Goal: Task Accomplishment & Management: Complete application form

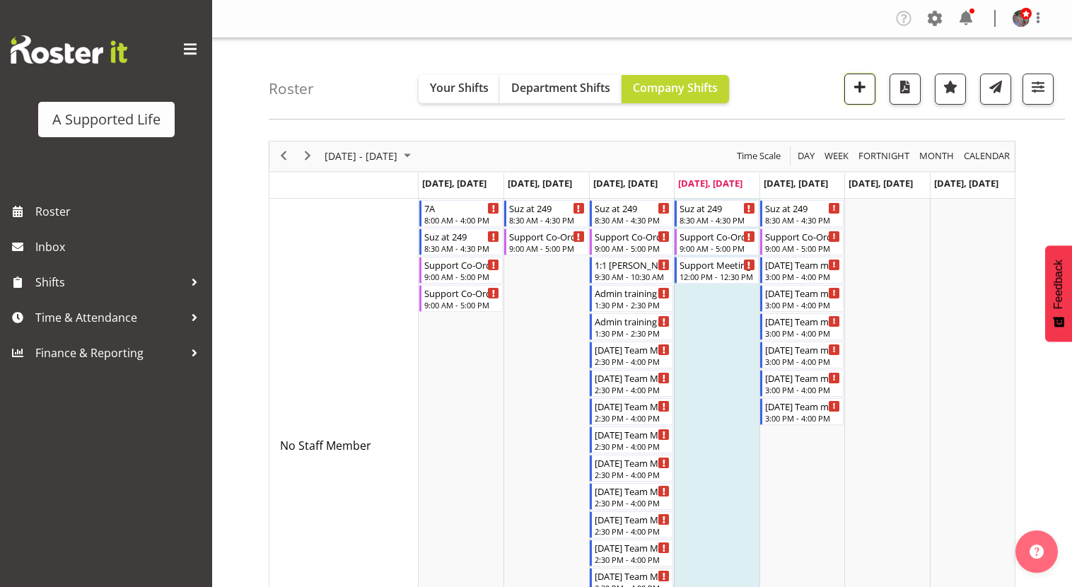
click at [857, 86] on span "button" at bounding box center [860, 87] width 18 height 18
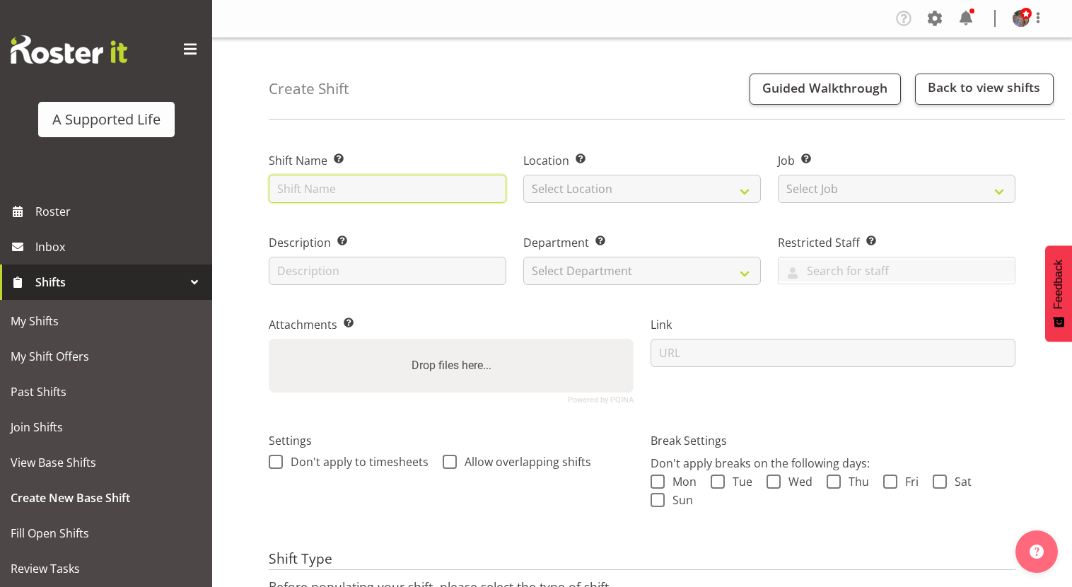
click at [438, 177] on input "text" at bounding box center [388, 189] width 238 height 28
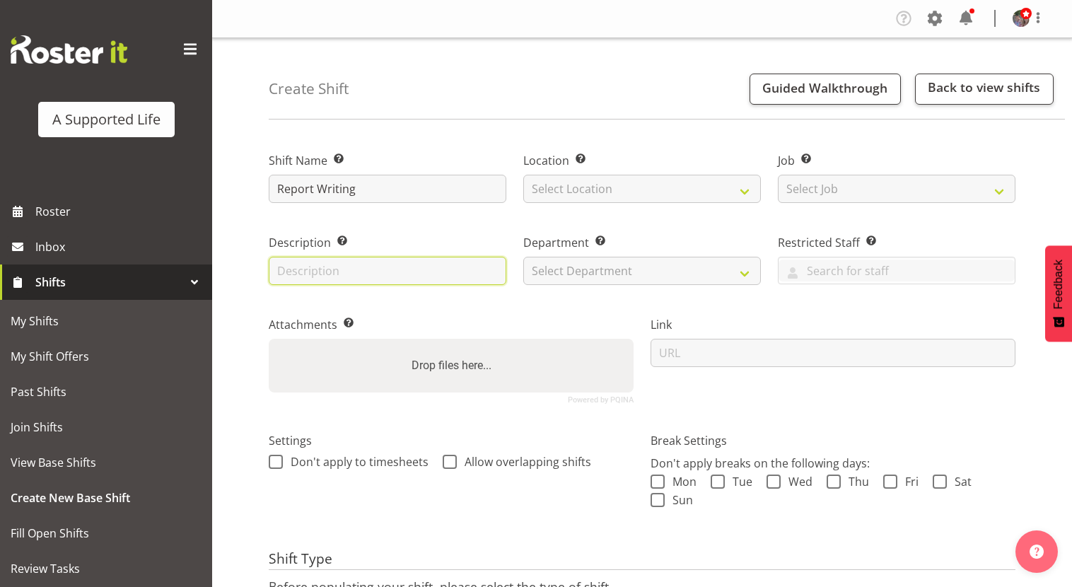
click at [380, 269] on input "text" at bounding box center [388, 271] width 238 height 28
click at [376, 182] on input "Report Writing" at bounding box center [388, 189] width 238 height 28
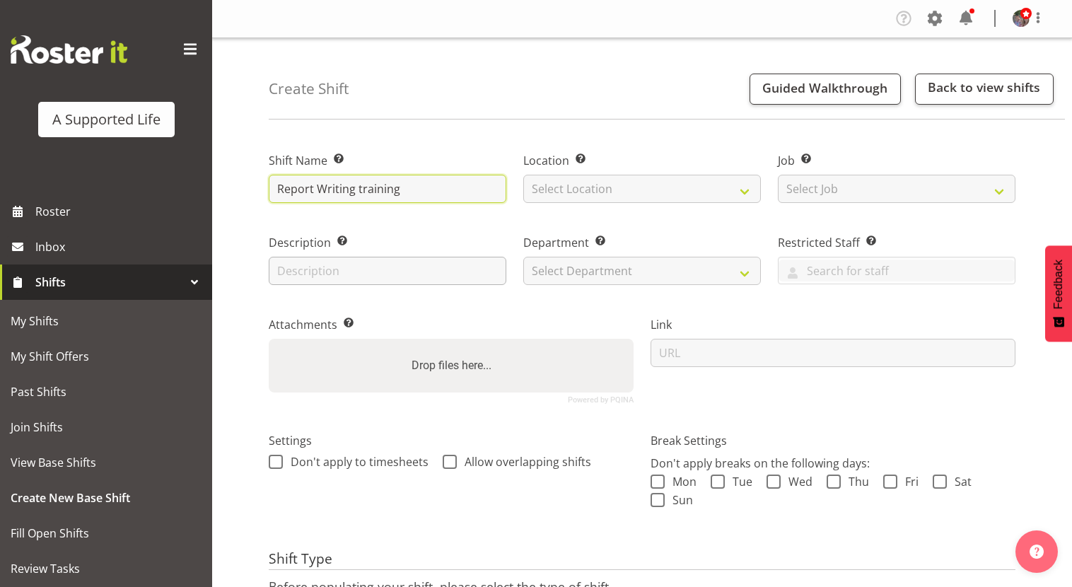
type input "Report Writing training"
click at [358, 260] on input "text" at bounding box center [388, 271] width 238 height 28
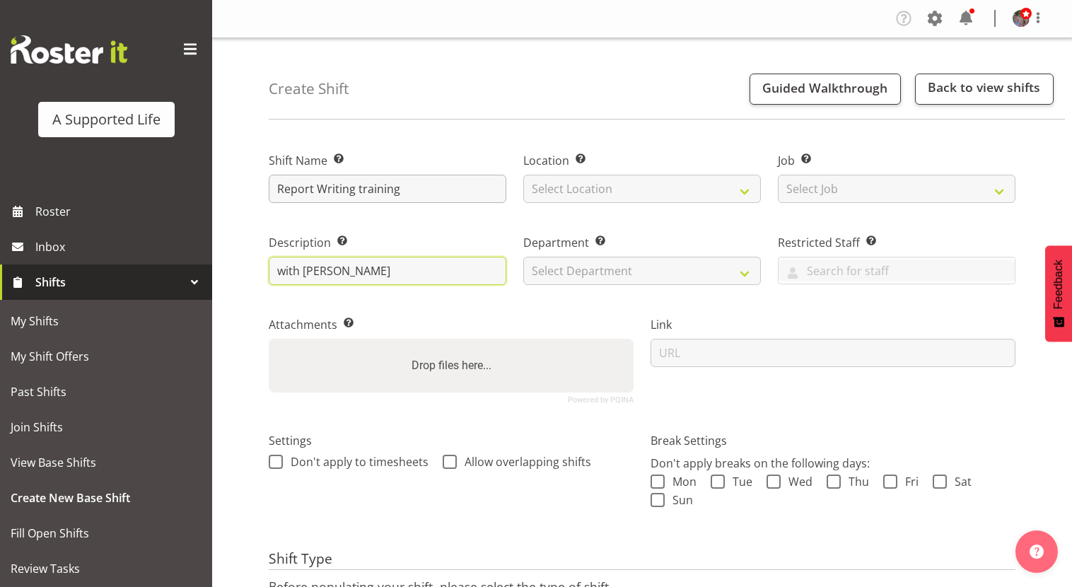
type input "with Rebecca"
click at [361, 186] on input "Report Writing training" at bounding box center [388, 189] width 238 height 28
type input "Report Writing Training"
click at [285, 274] on input "with Rebecca" at bounding box center [388, 271] width 238 height 28
type input "With Rebecca"
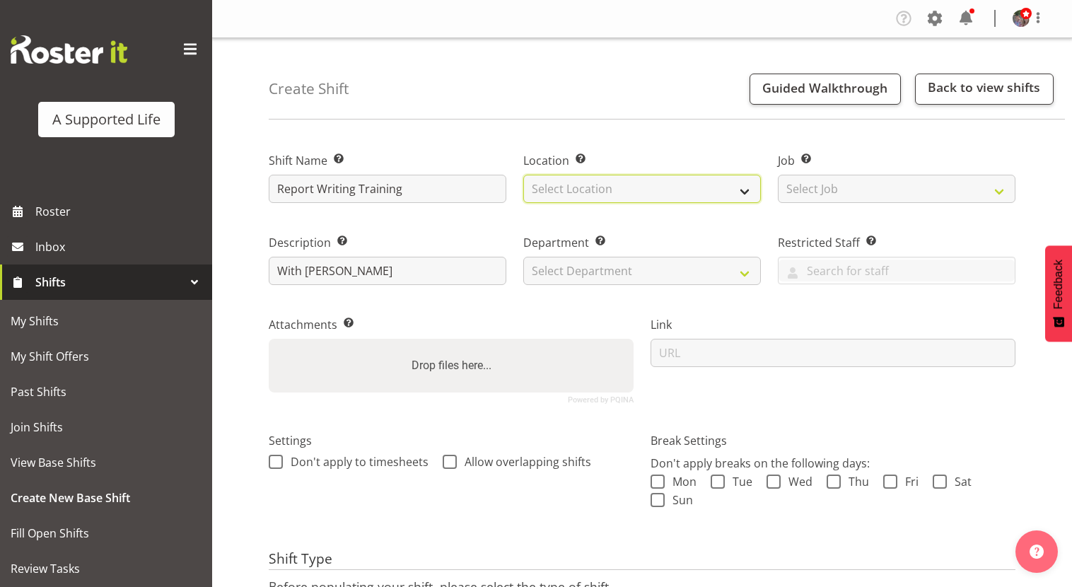
click at [608, 197] on select "Select Location 1.241 Edmonton Road 1/20 Sturges Road, Henderson 12b Coletta La…" at bounding box center [642, 189] width 238 height 28
select select "490"
click at [523, 175] on select "Select Location 1.241 Edmonton Road 1/20 Sturges Road, Henderson 12b Coletta La…" at bounding box center [642, 189] width 238 height 28
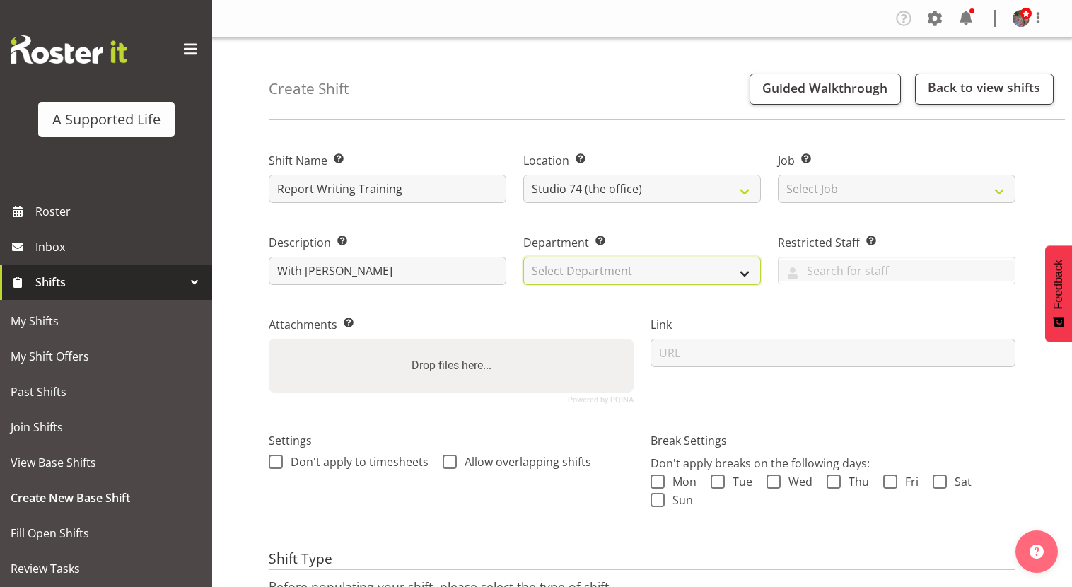
click at [640, 265] on select "Select Department Direct Support Office Crew Other two4nine" at bounding box center [642, 271] width 238 height 28
select select "564"
click at [523, 257] on select "Select Department Direct Support Office Crew Other two4nine" at bounding box center [642, 271] width 238 height 28
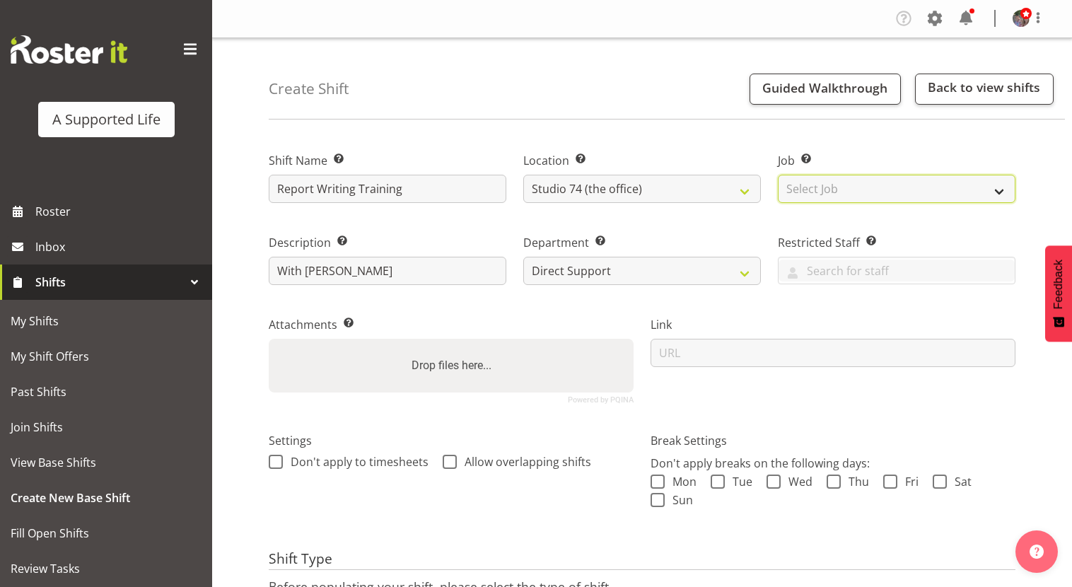
click at [878, 192] on select "Select Job Create new job Accounts and Payroll Admin Support Aspirations and Su…" at bounding box center [897, 189] width 238 height 28
select select "4112"
click at [778, 175] on select "Select Job Create new job Accounts and Payroll Admin Support Aspirations and Su…" at bounding box center [897, 189] width 238 height 28
click at [493, 453] on div "Settings Don't apply to timesheets Allow overlapping shifts" at bounding box center [451, 452] width 365 height 41
click at [498, 462] on span "Allow overlapping shifts" at bounding box center [524, 462] width 134 height 14
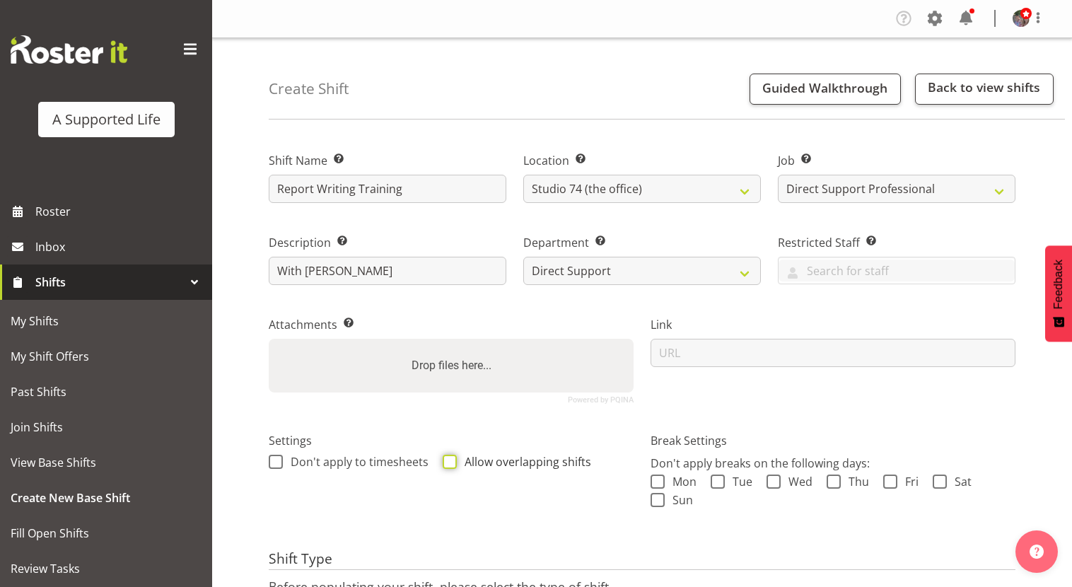
click at [452, 462] on input "Allow overlapping shifts" at bounding box center [447, 461] width 9 height 9
checkbox input "true"
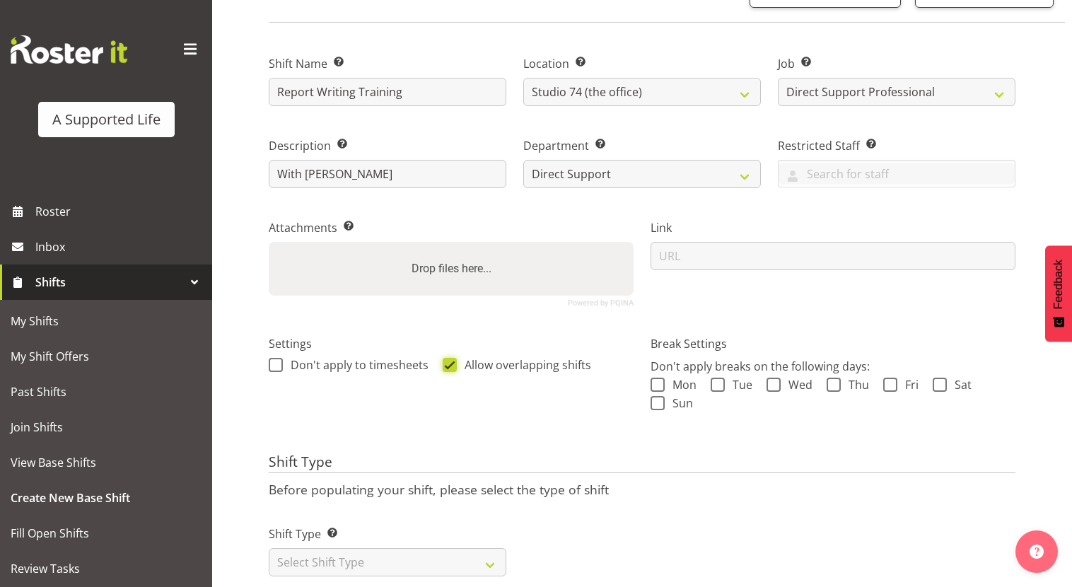
scroll to position [130, 0]
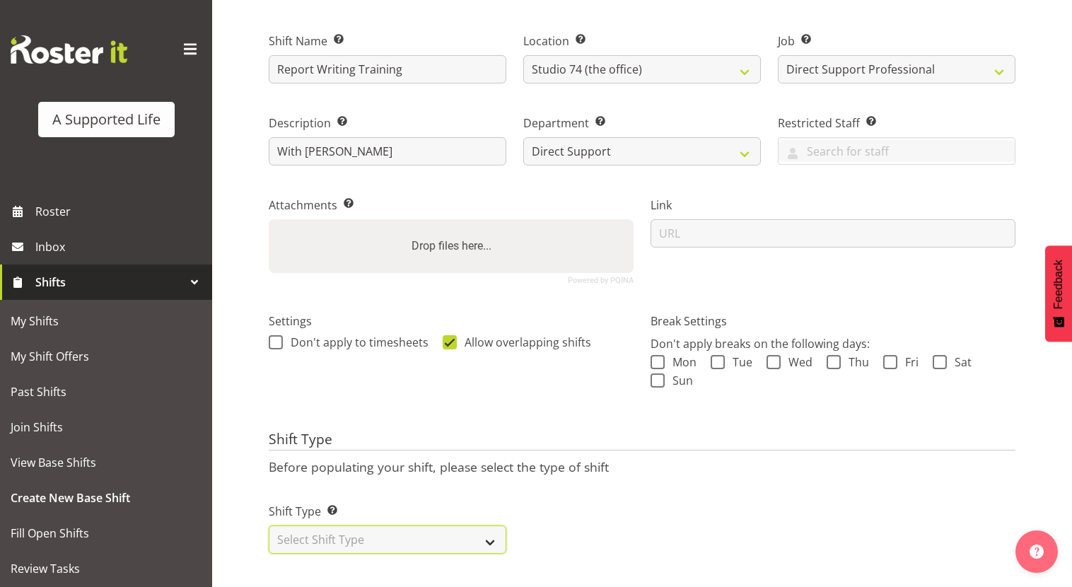
click at [489, 531] on select "Select Shift Type One Off Shift Recurring Shift Rotating Shift" at bounding box center [388, 540] width 238 height 28
select select "one_off"
click at [269, 526] on select "Select Shift Type One Off Shift Recurring Shift Rotating Shift" at bounding box center [388, 540] width 238 height 28
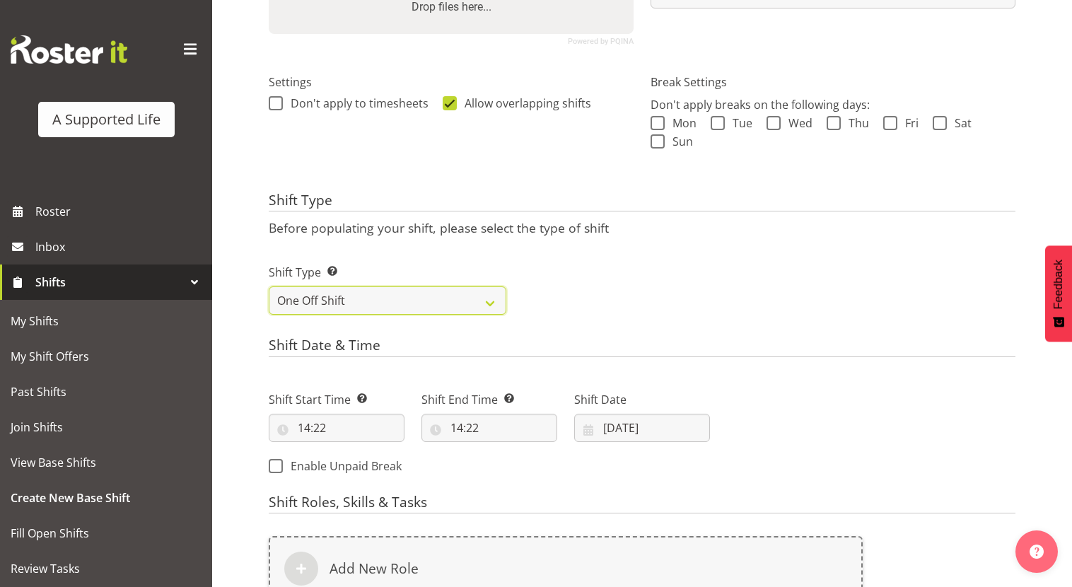
scroll to position [413, 0]
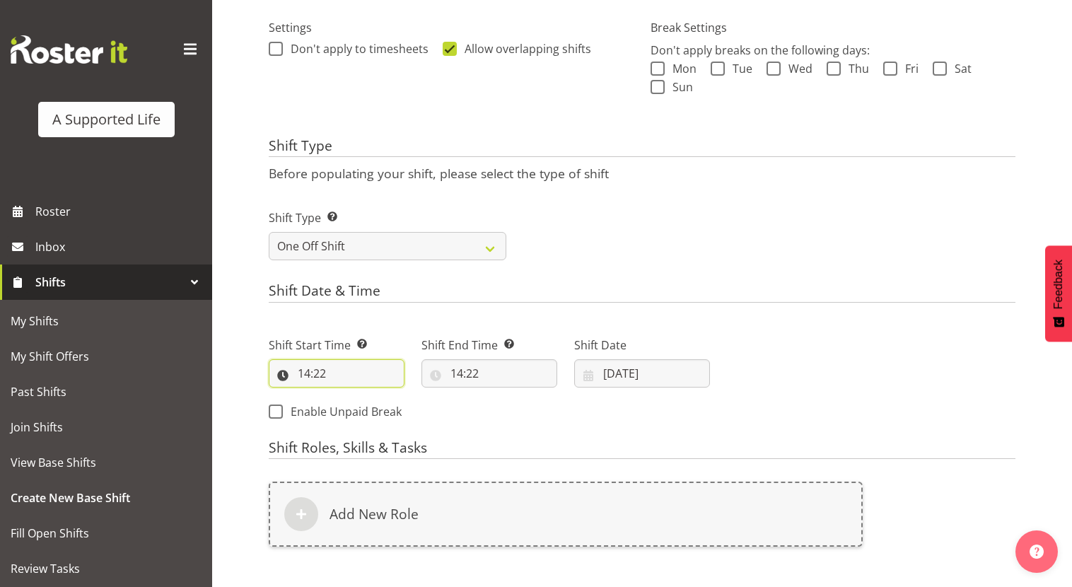
click at [299, 371] on input "14:22" at bounding box center [337, 373] width 136 height 28
click at [366, 412] on select "00 01 02 03 04 05 06 07 08 09 10 11 12 13 14 15 16 17 18 19 20 21 22 23" at bounding box center [365, 410] width 32 height 28
select select "15"
click at [349, 396] on select "00 01 02 03 04 05 06 07 08 09 10 11 12 13 14 15 16 17 18 19 20 21 22 23" at bounding box center [365, 410] width 32 height 28
type input "15:22"
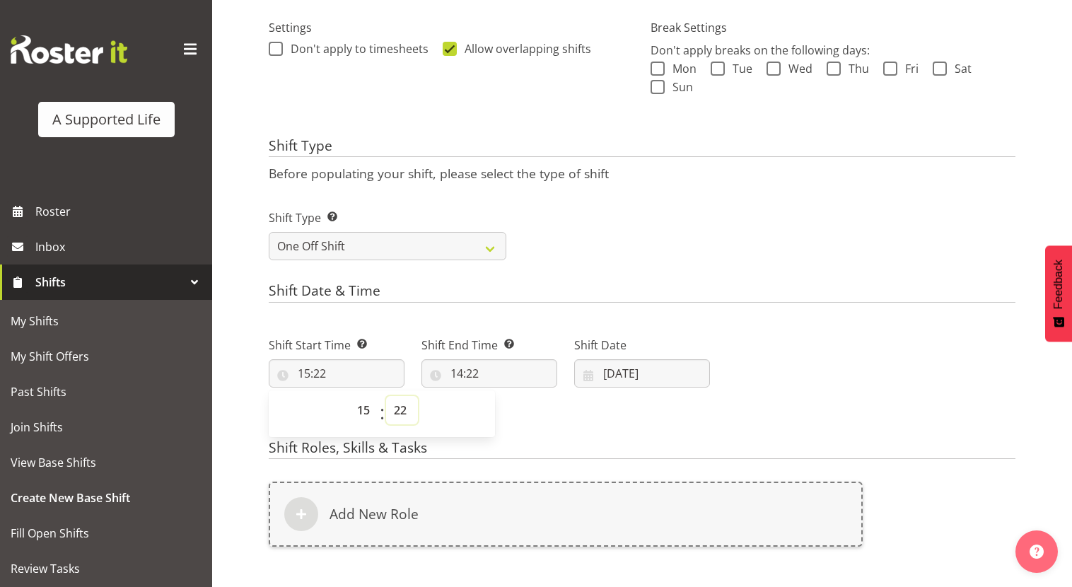
click at [407, 412] on select "00 01 02 03 04 05 06 07 08 09 10 11 12 13 14 15 16 17 18 19 20 21 22 23 24 25 2…" at bounding box center [402, 410] width 32 height 28
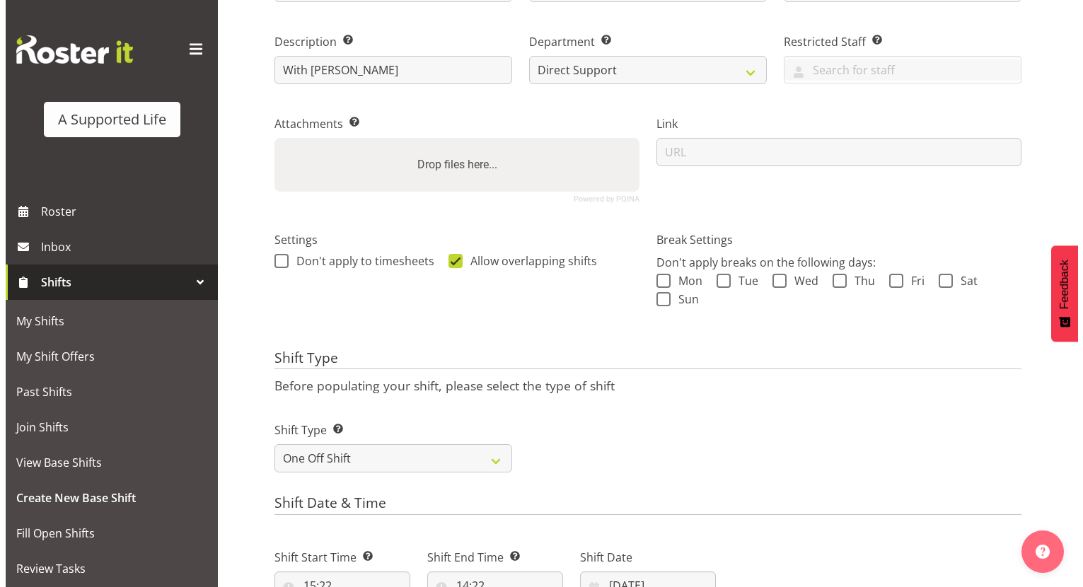
scroll to position [555, 0]
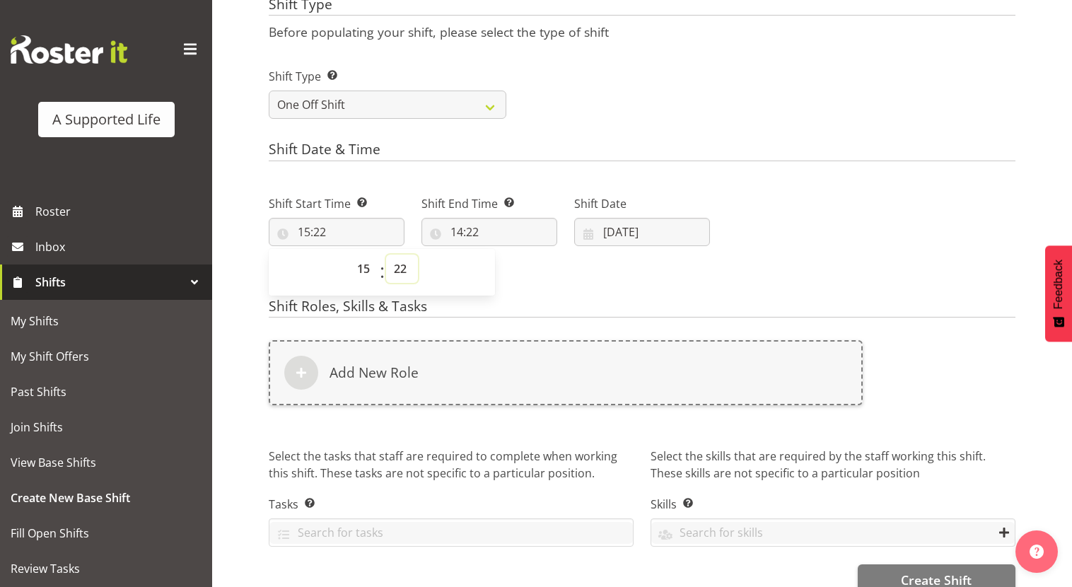
click at [396, 273] on select "00 01 02 03 04 05 06 07 08 09 10 11 12 13 14 15 16 17 18 19 20 21 22 23 24 25 2…" at bounding box center [402, 269] width 32 height 28
select select "0"
click at [386, 255] on select "00 01 02 03 04 05 06 07 08 09 10 11 12 13 14 15 16 17 18 19 20 21 22 23 24 25 2…" at bounding box center [402, 269] width 32 height 28
type input "15:00"
click at [460, 231] on input "14:22" at bounding box center [490, 232] width 136 height 28
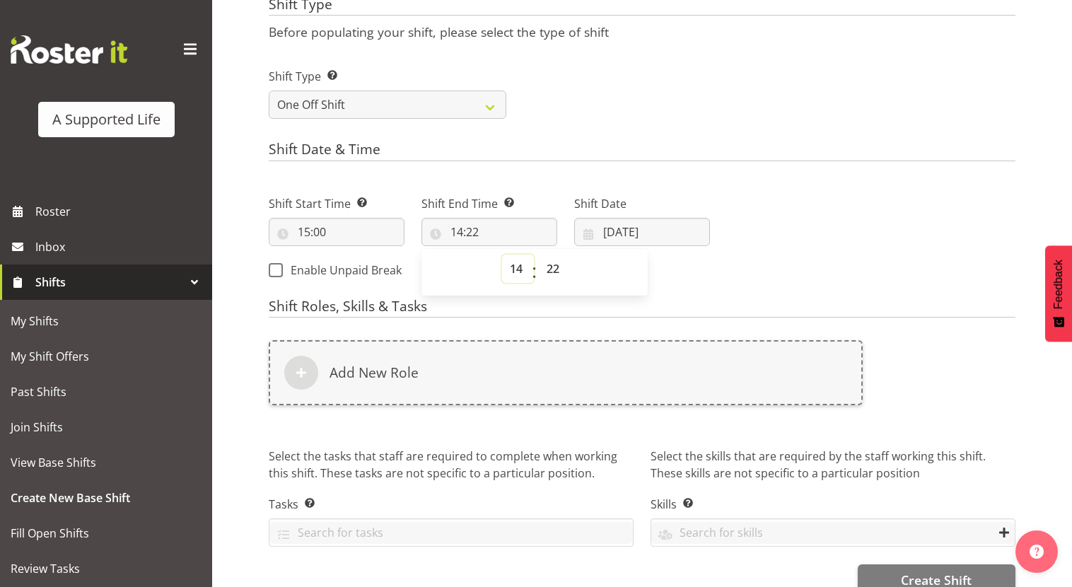
click at [517, 273] on select "00 01 02 03 04 05 06 07 08 09 10 11 12 13 14 15 16 17 18 19 20 21 22 23" at bounding box center [518, 269] width 32 height 28
select select "17"
click at [502, 255] on select "00 01 02 03 04 05 06 07 08 09 10 11 12 13 14 15 16 17 18 19 20 21 22 23" at bounding box center [518, 269] width 32 height 28
type input "17:22"
click at [518, 268] on select "00 01 02 03 04 05 06 07 08 09 10 11 12 13 14 15 16 17 18 19 20 21 22 23" at bounding box center [518, 269] width 32 height 28
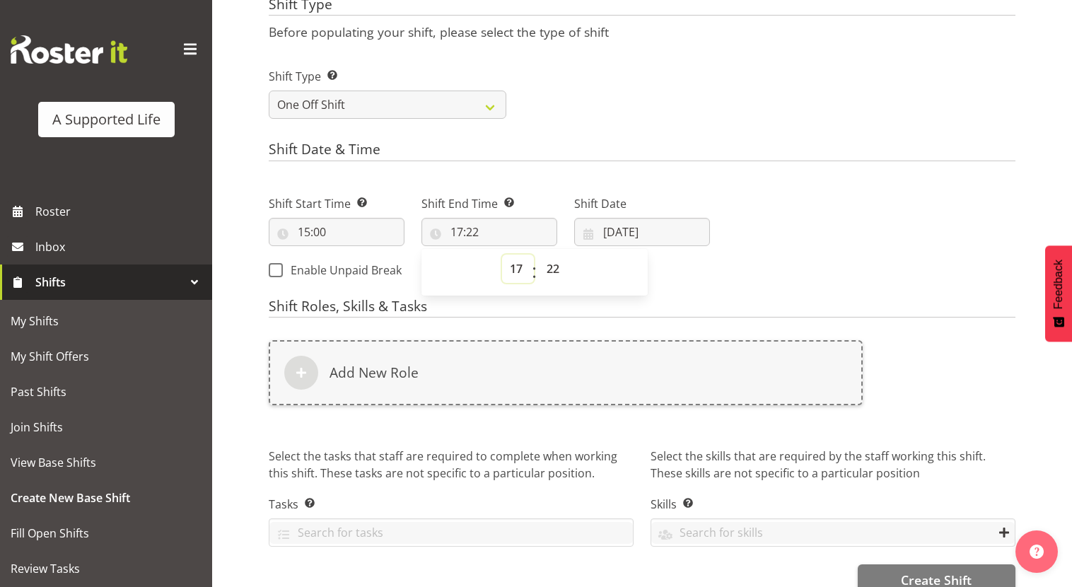
select select "16"
click at [502, 255] on select "00 01 02 03 04 05 06 07 08 09 10 11 12 13 14 15 16 17 18 19 20 21 22 23" at bounding box center [518, 269] width 32 height 28
type input "16:22"
click at [560, 269] on select "00 01 02 03 04 05 06 07 08 09 10 11 12 13 14 15 16 17 18 19 20 21 22 23 24 25 2…" at bounding box center [555, 269] width 32 height 28
select select "0"
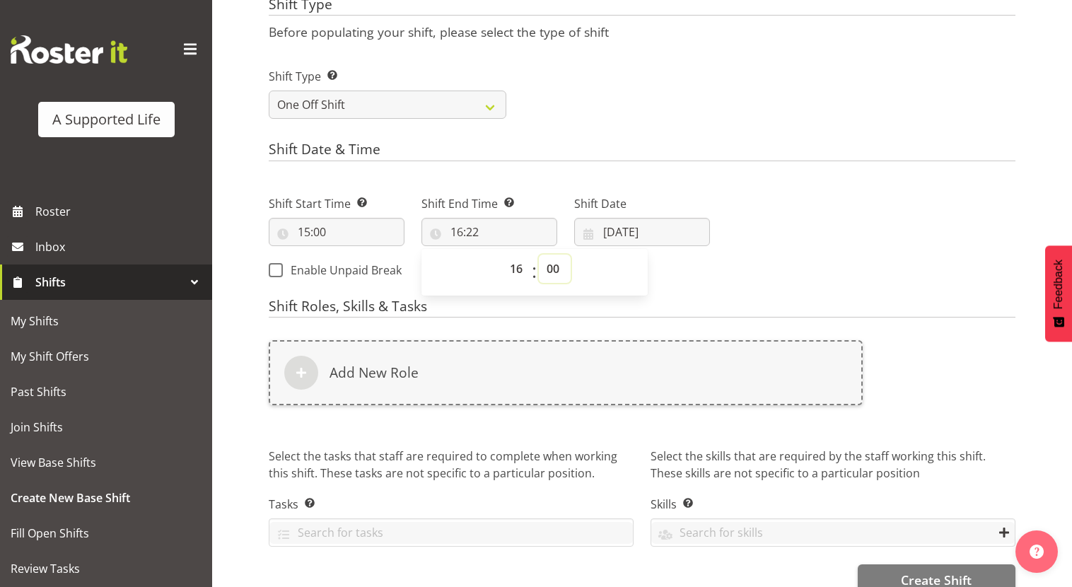
click at [539, 255] on select "00 01 02 03 04 05 06 07 08 09 10 11 12 13 14 15 16 17 18 19 20 21 22 23 24 25 2…" at bounding box center [555, 269] width 32 height 28
type input "16:00"
click at [642, 236] on input "02/10/2025" at bounding box center [642, 232] width 136 height 28
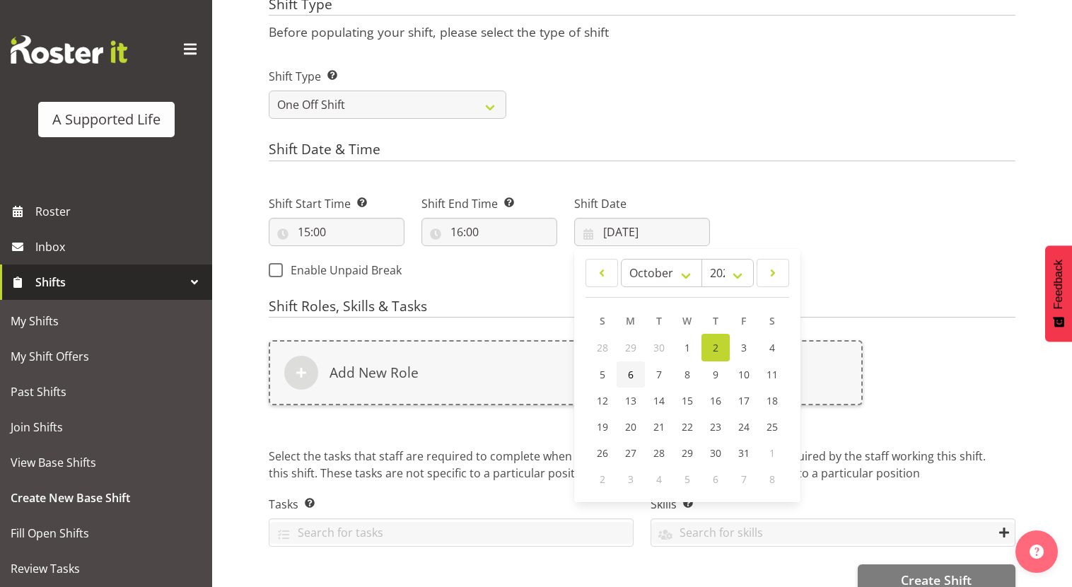
click at [627, 373] on link "6" at bounding box center [631, 374] width 28 height 26
type input "06/10/2025"
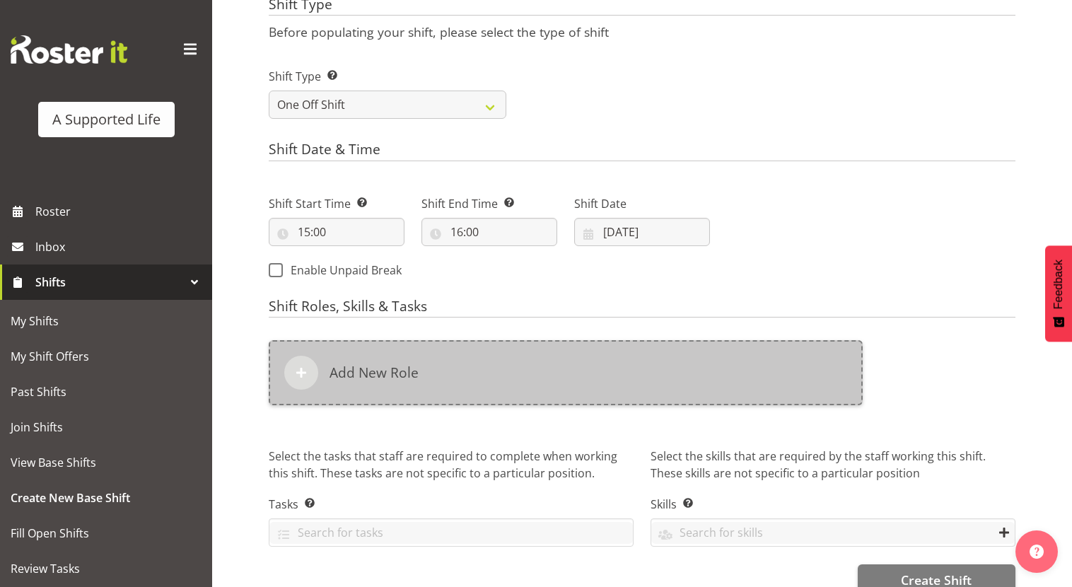
click at [550, 398] on div "Add New Role" at bounding box center [566, 372] width 594 height 65
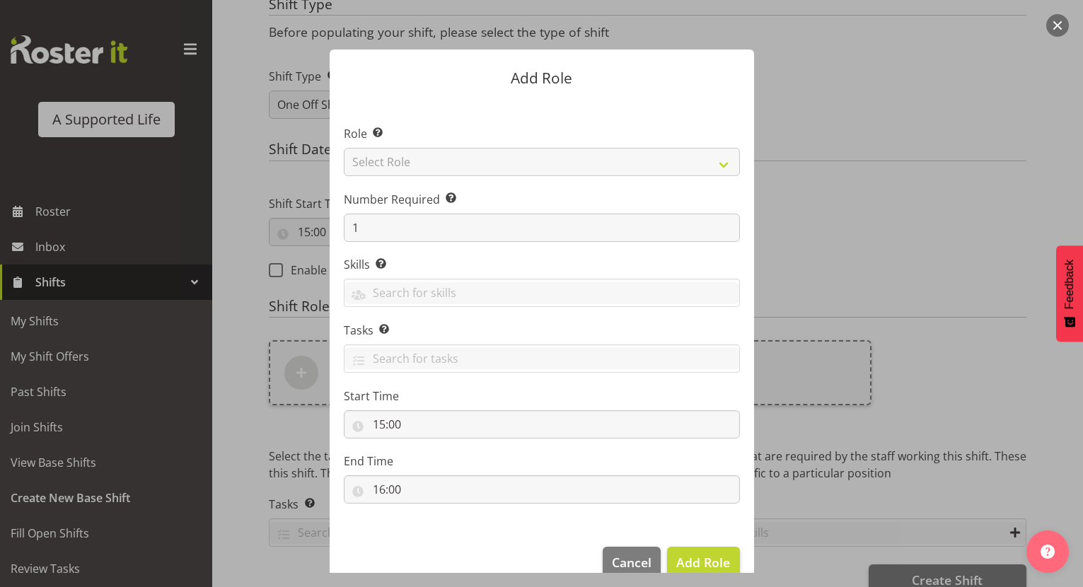
click at [518, 144] on div "Role Select the role you wish to add to the shift. Select Role Accounts and Pay…" at bounding box center [542, 150] width 396 height 51
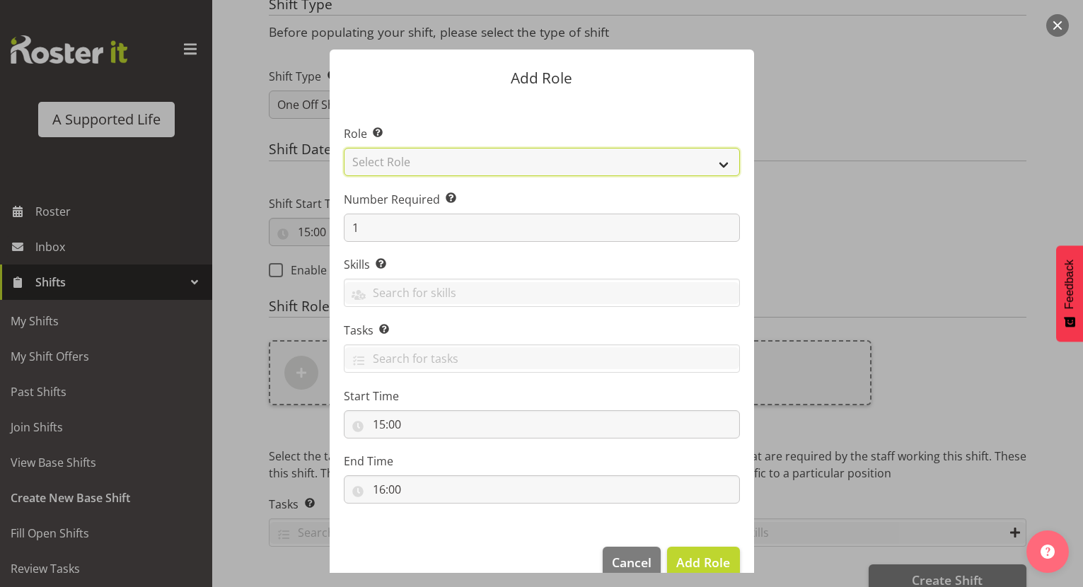
click at [515, 161] on select "Select Role Accounts and Payroll Admin Support Aspirations & Support Facilitato…" at bounding box center [542, 162] width 396 height 28
select select "519"
click at [344, 148] on select "Select Role Accounts and Payroll Admin Support Aspirations & Support Facilitato…" at bounding box center [542, 162] width 396 height 28
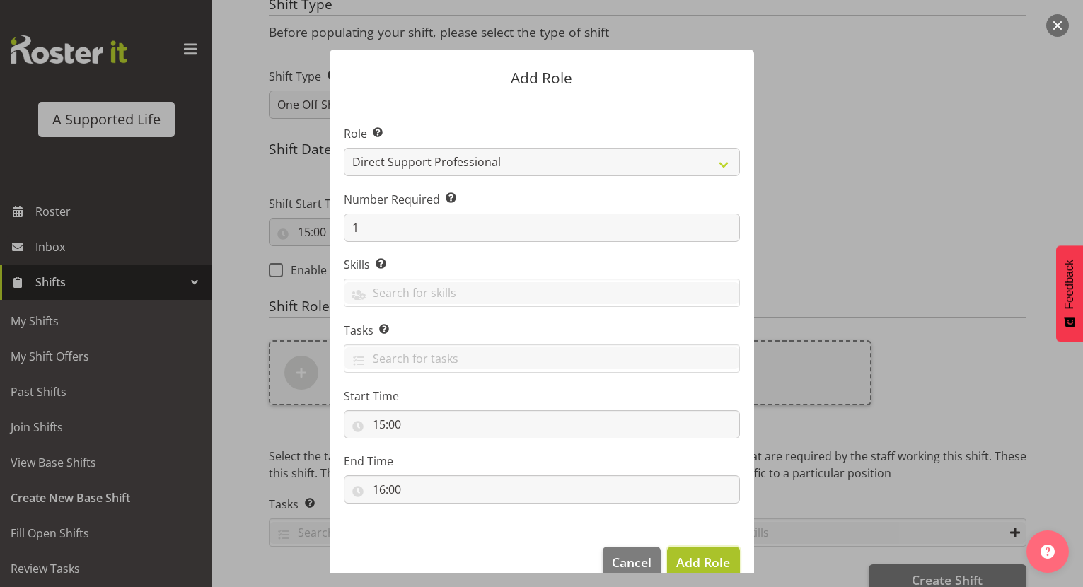
click at [716, 568] on span "Add Role" at bounding box center [703, 562] width 54 height 17
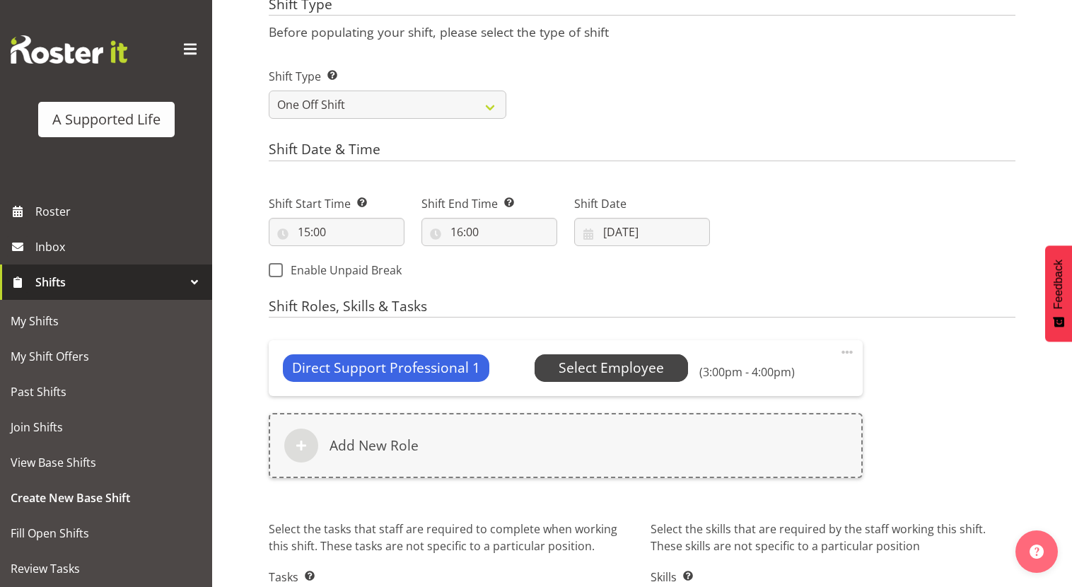
click at [618, 362] on span "Select Employee" at bounding box center [611, 368] width 105 height 21
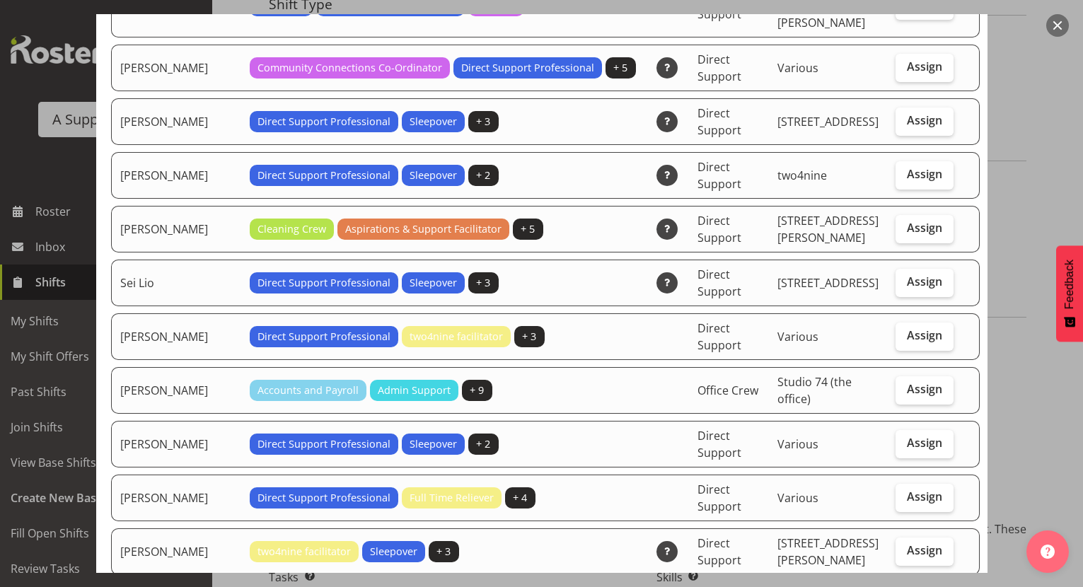
scroll to position [4032, 0]
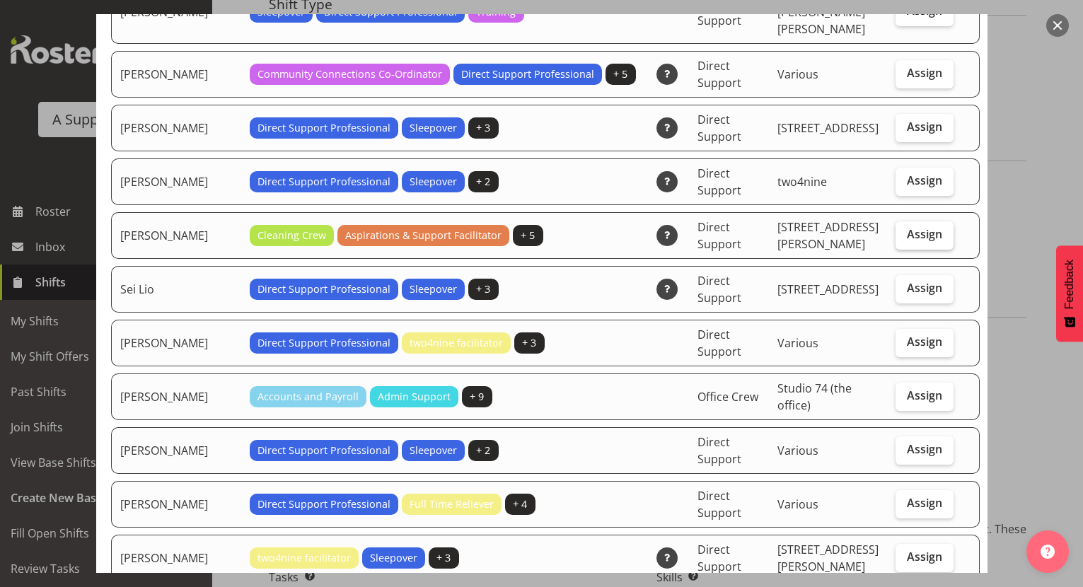
click at [903, 221] on label "Assign" at bounding box center [924, 235] width 58 height 28
click at [903, 230] on input "Assign" at bounding box center [899, 234] width 9 height 9
checkbox input "true"
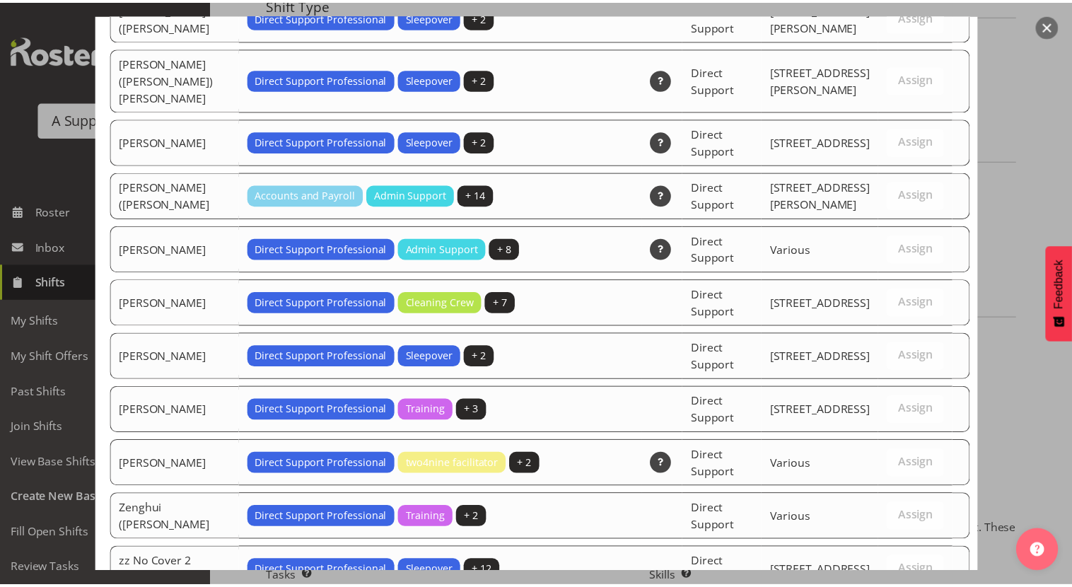
scroll to position [4638, 0]
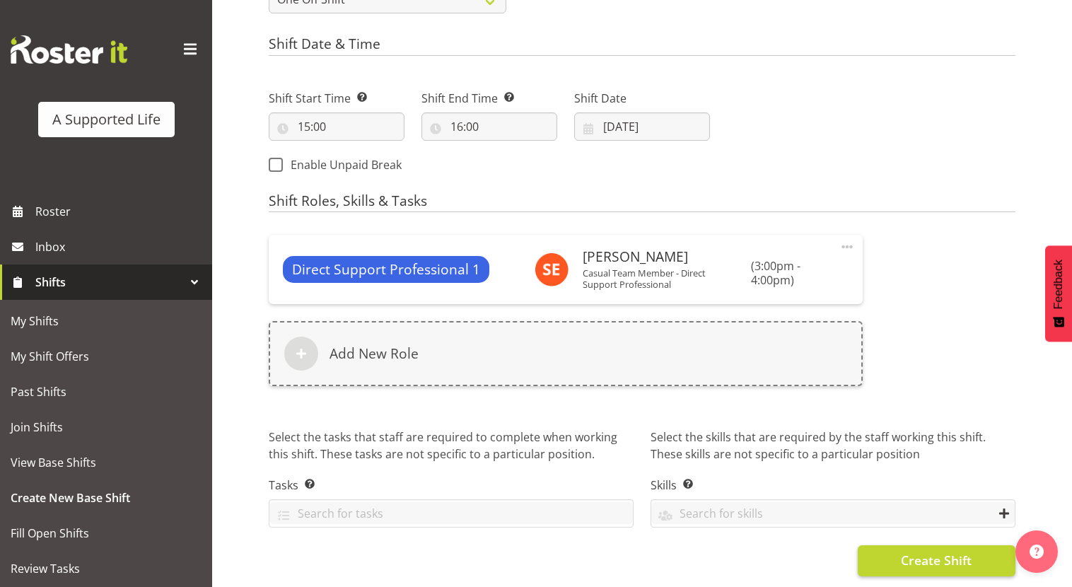
scroll to position [671, 0]
click at [895, 545] on button "Create Shift" at bounding box center [937, 560] width 158 height 31
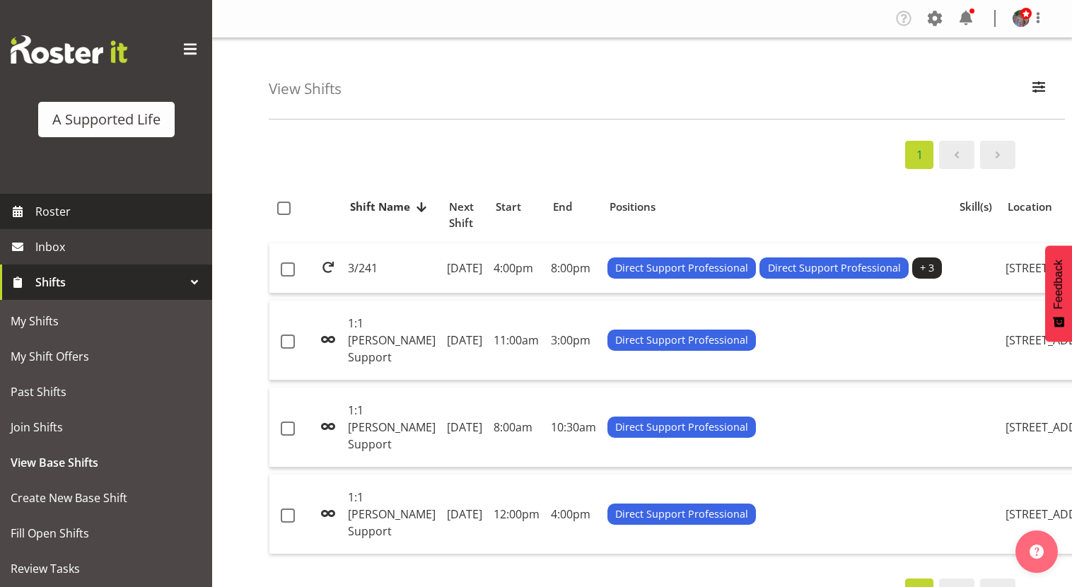
click at [115, 219] on span "Roster" at bounding box center [120, 211] width 170 height 21
